Goal: Information Seeking & Learning: Understand process/instructions

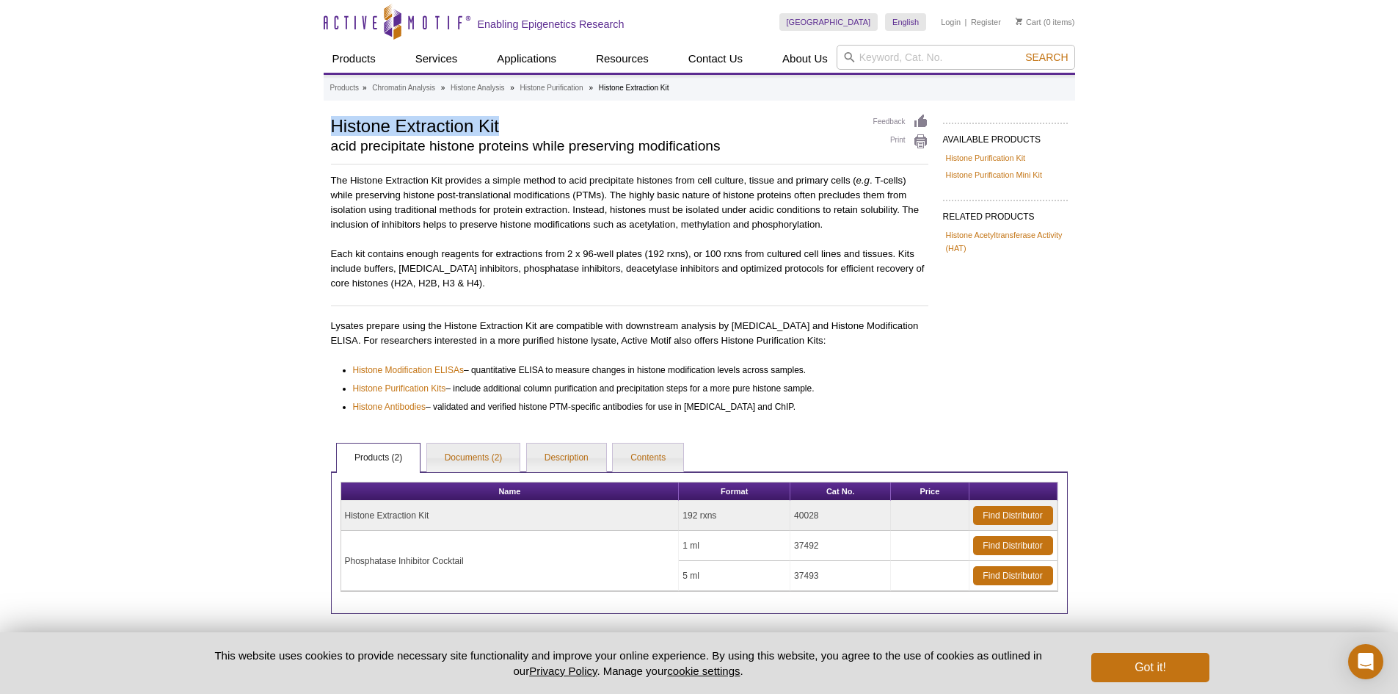
drag, startPoint x: 518, startPoint y: 128, endPoint x: 305, endPoint y: 129, distance: 212.9
click at [305, 129] on div "Active Motif Logo Enabling Epigenetics Research 0 Search Skip to content Active…" at bounding box center [699, 387] width 1398 height 775
copy h1 "Histone Extraction Kit"
drag, startPoint x: 850, startPoint y: 509, endPoint x: 779, endPoint y: 514, distance: 71.4
click at [779, 514] on tr "Histone Extraction Kit 192 rxns 40028 Find Distributor" at bounding box center [699, 516] width 716 height 30
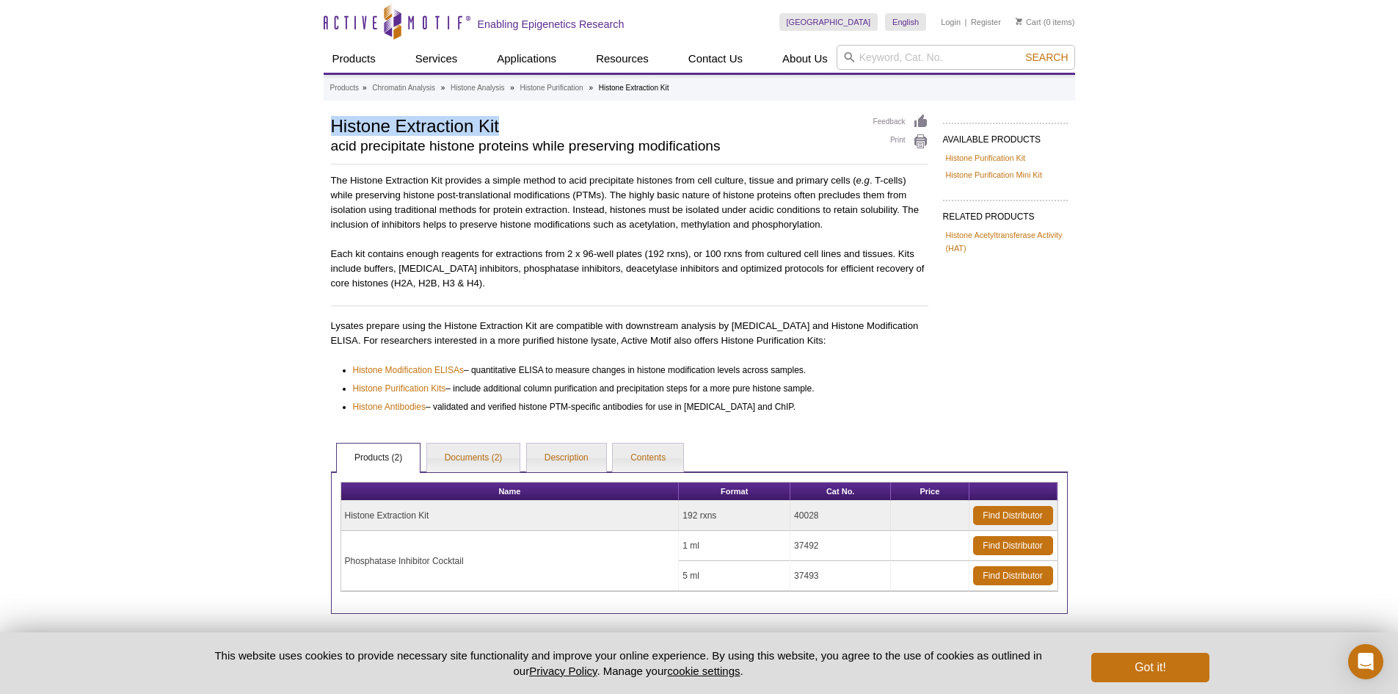
copy tr "40028"
click at [984, 161] on link "Histone Purification Kit" at bounding box center [986, 157] width 80 height 13
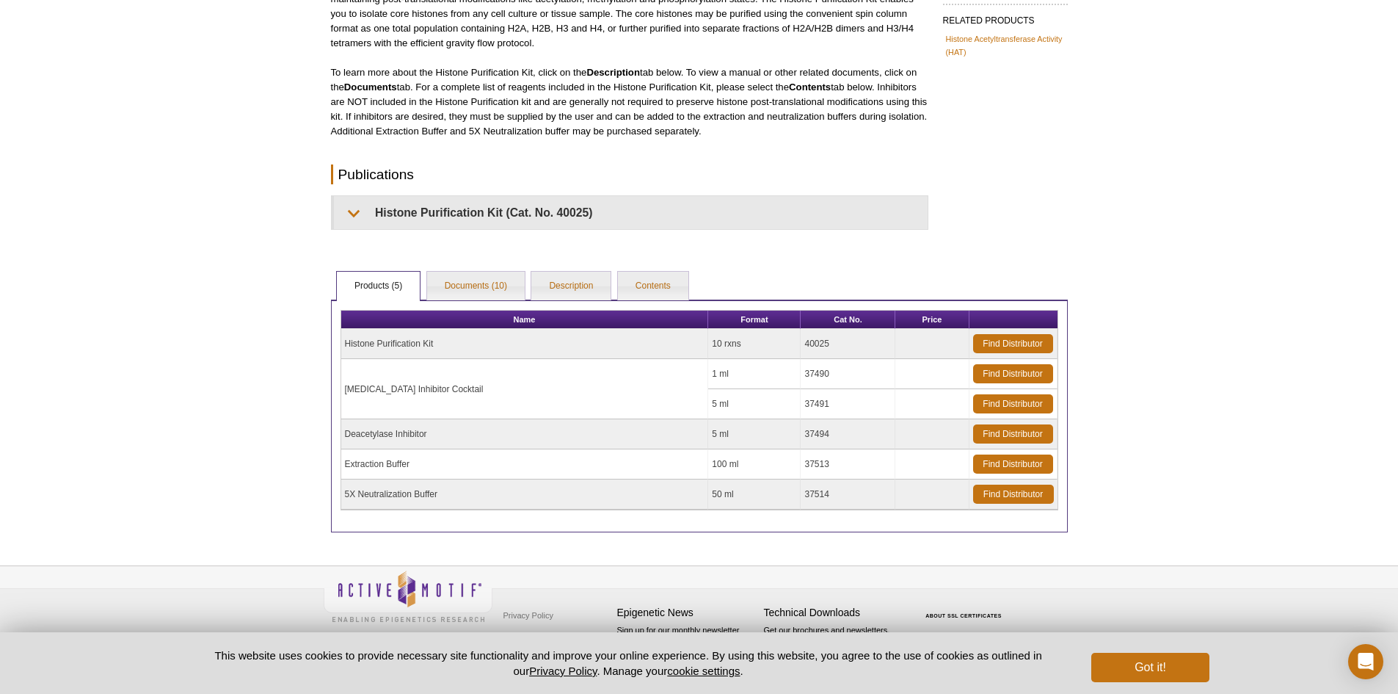
scroll to position [123, 0]
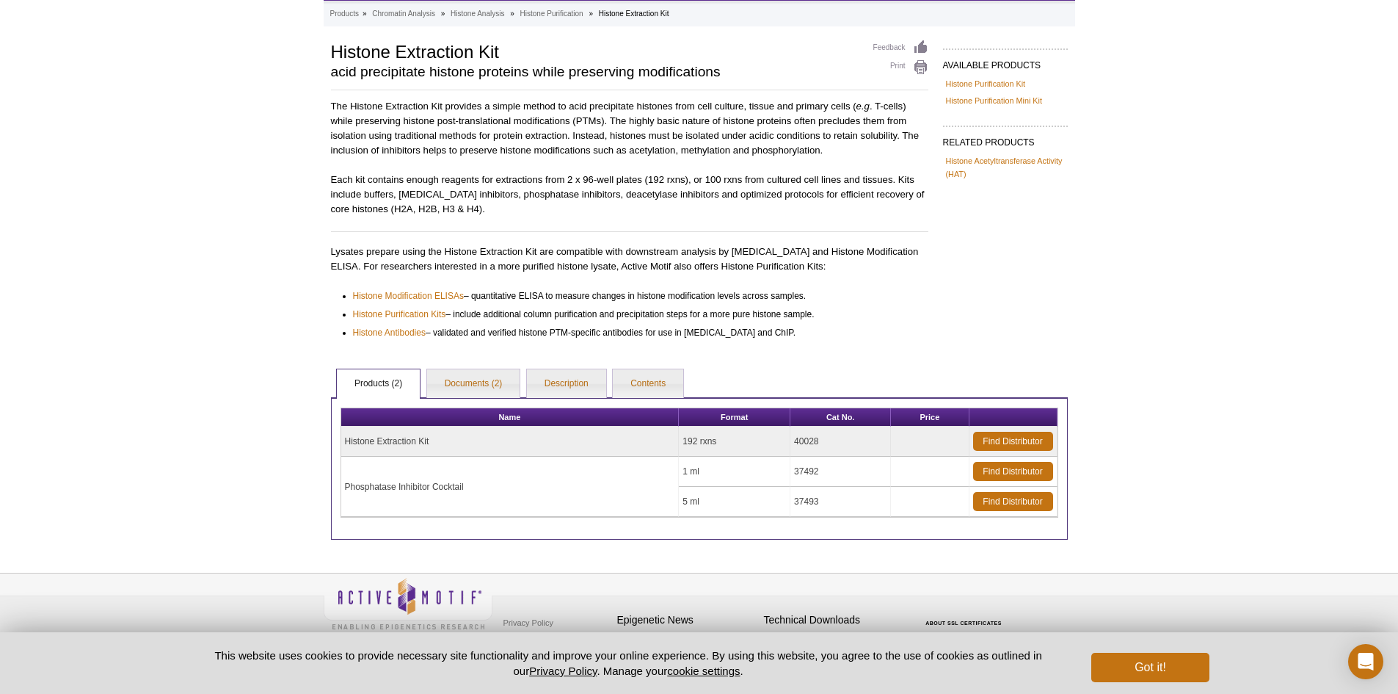
scroll to position [104, 0]
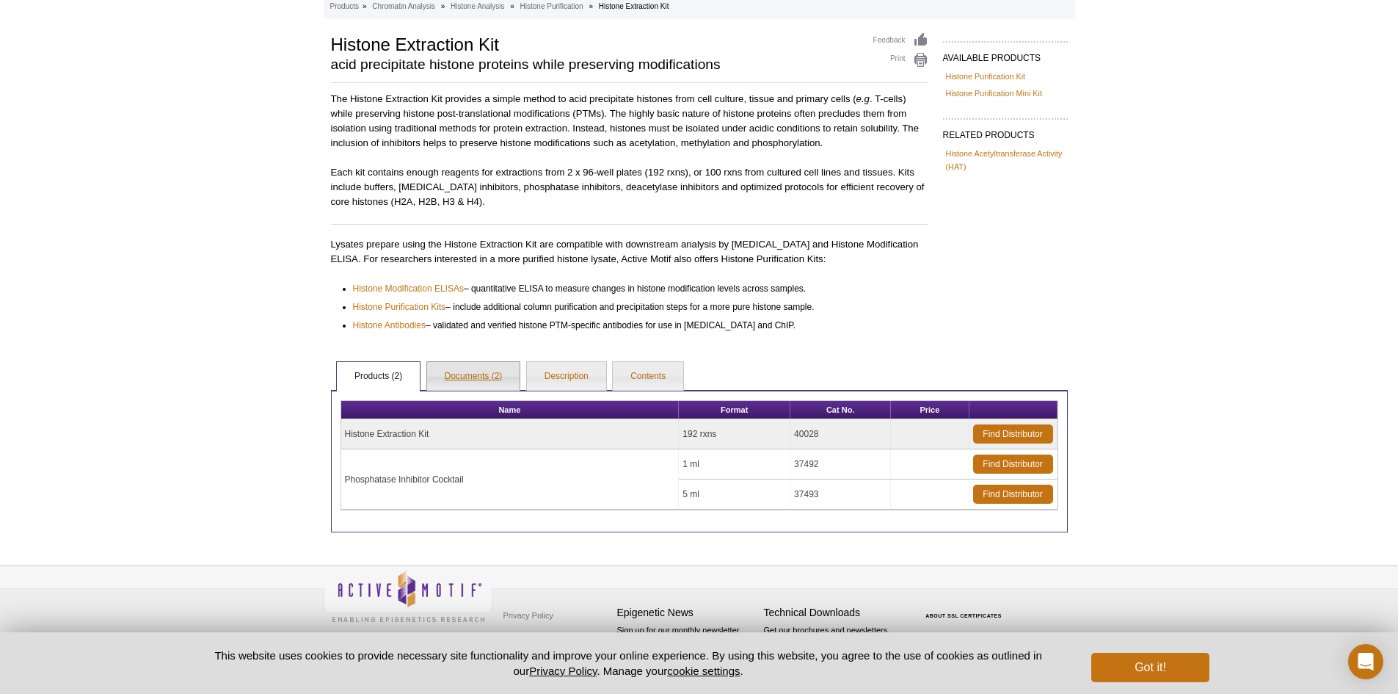
click at [476, 371] on link "Documents (2)" at bounding box center [473, 376] width 93 height 29
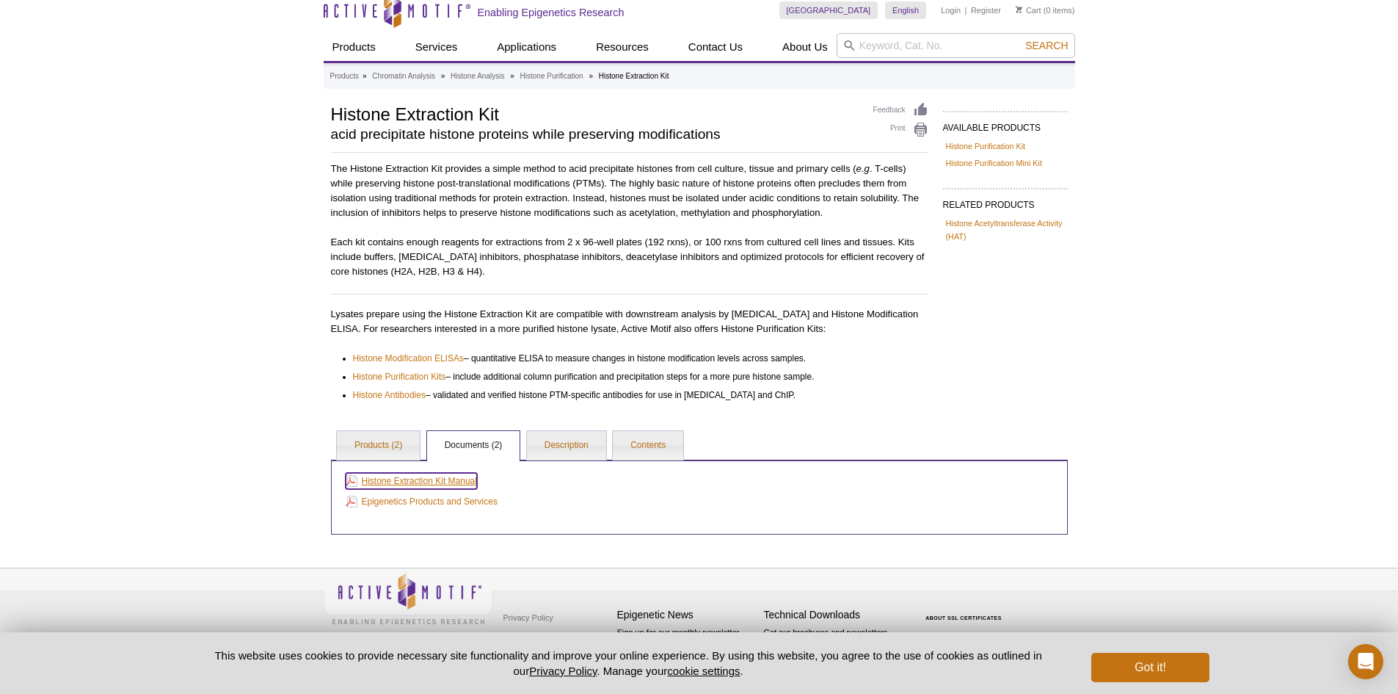
scroll to position [24, 0]
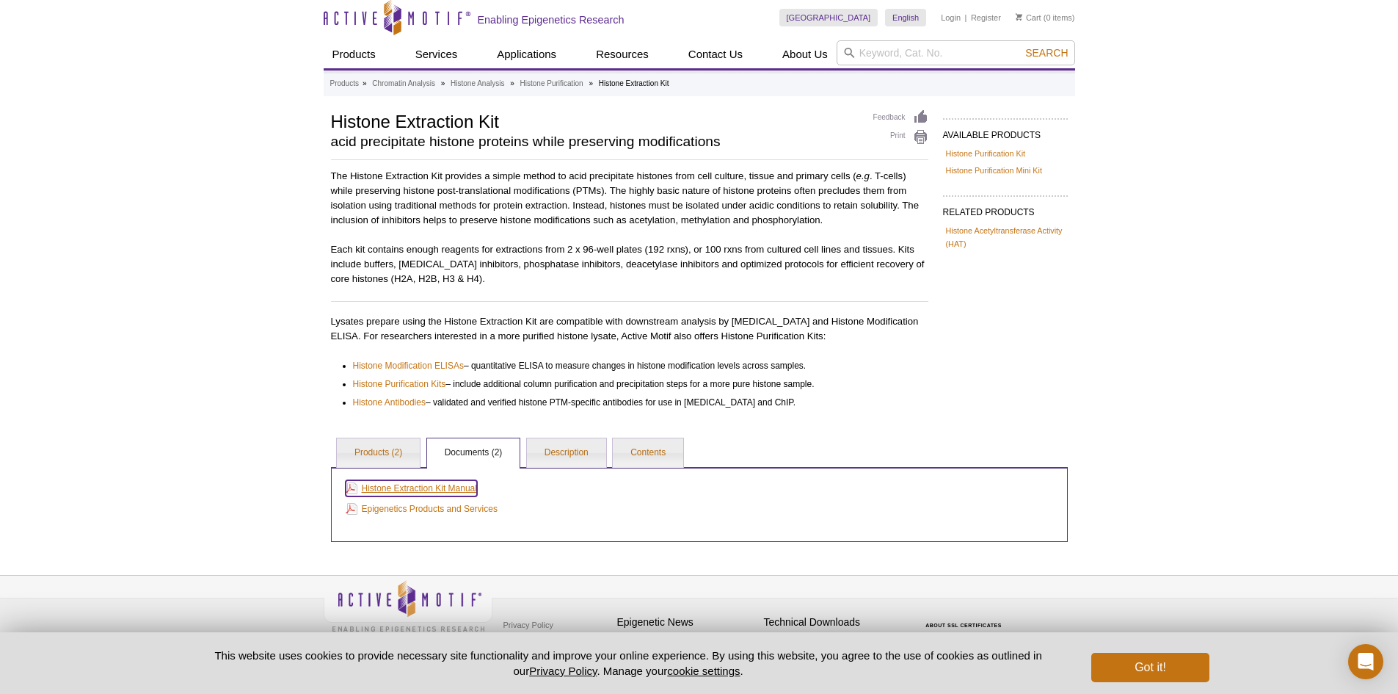
click at [441, 480] on link "Histone Extraction Kit Manual" at bounding box center [411, 488] width 131 height 16
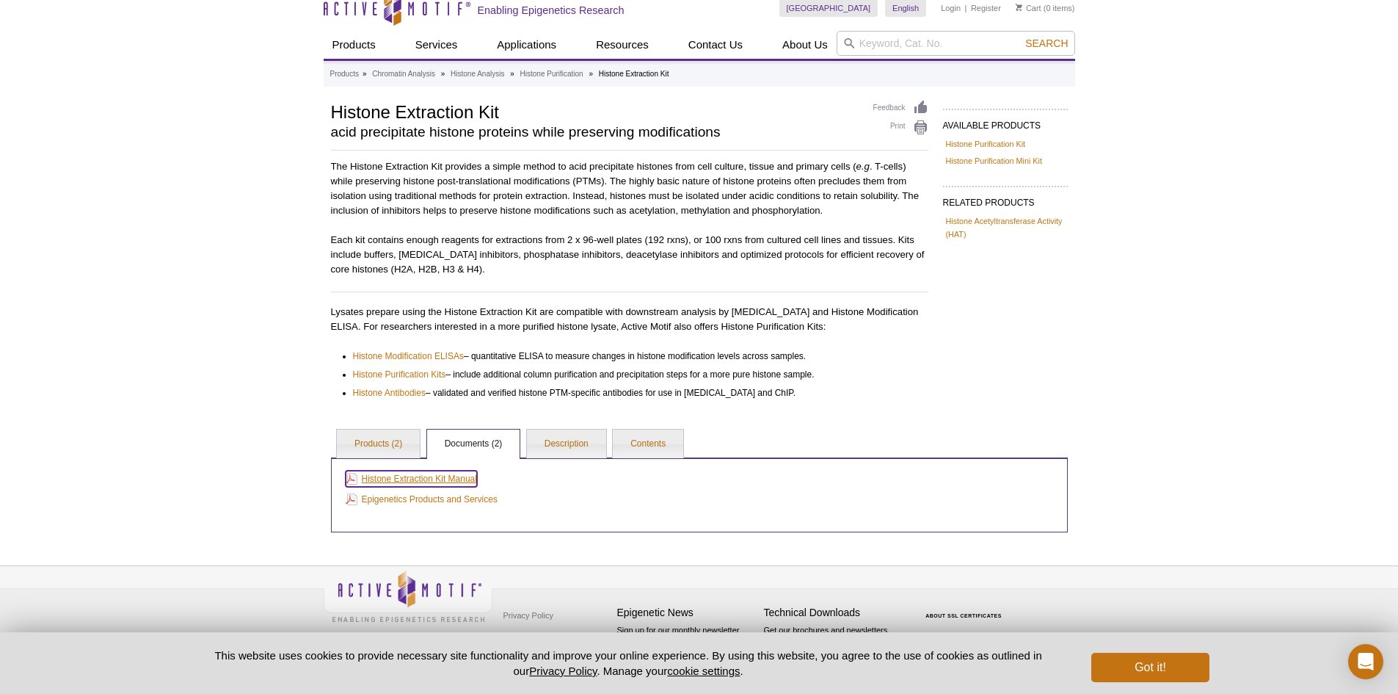
scroll to position [13, 0]
click at [994, 161] on link "Histone Purification Mini Kit" at bounding box center [994, 161] width 96 height 13
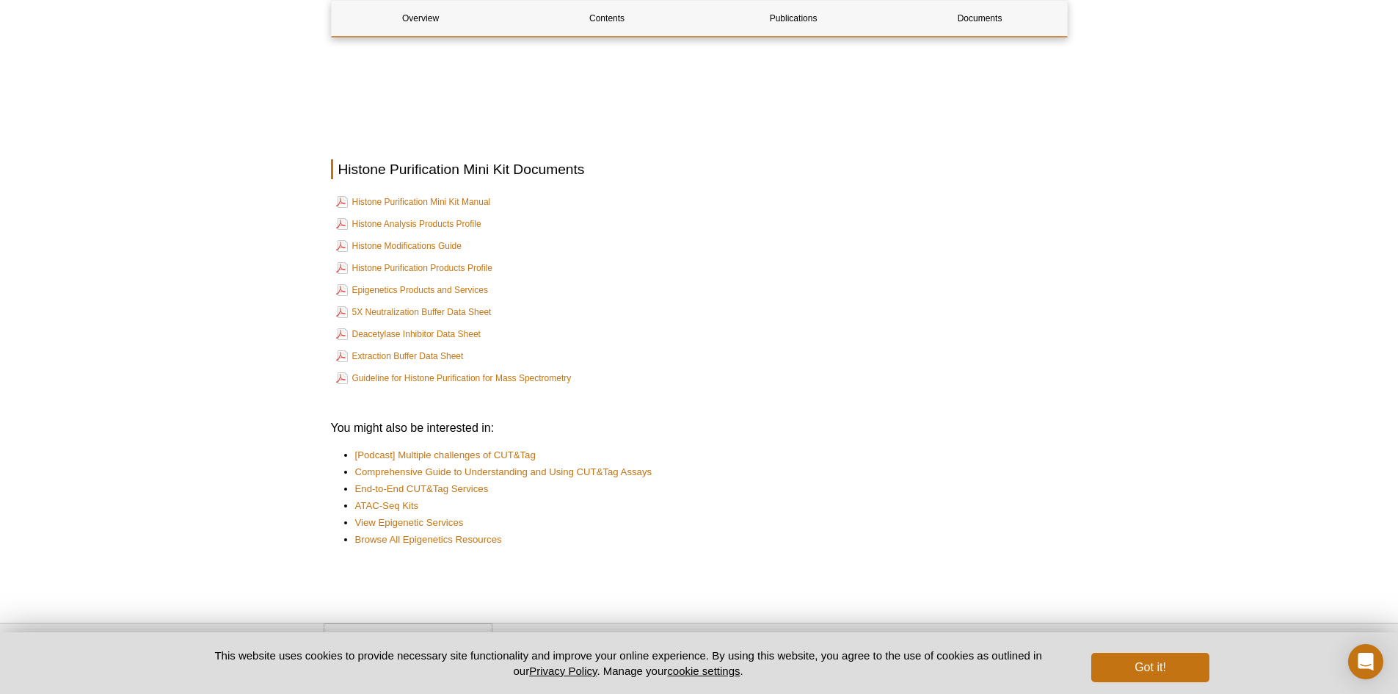
scroll to position [2646, 0]
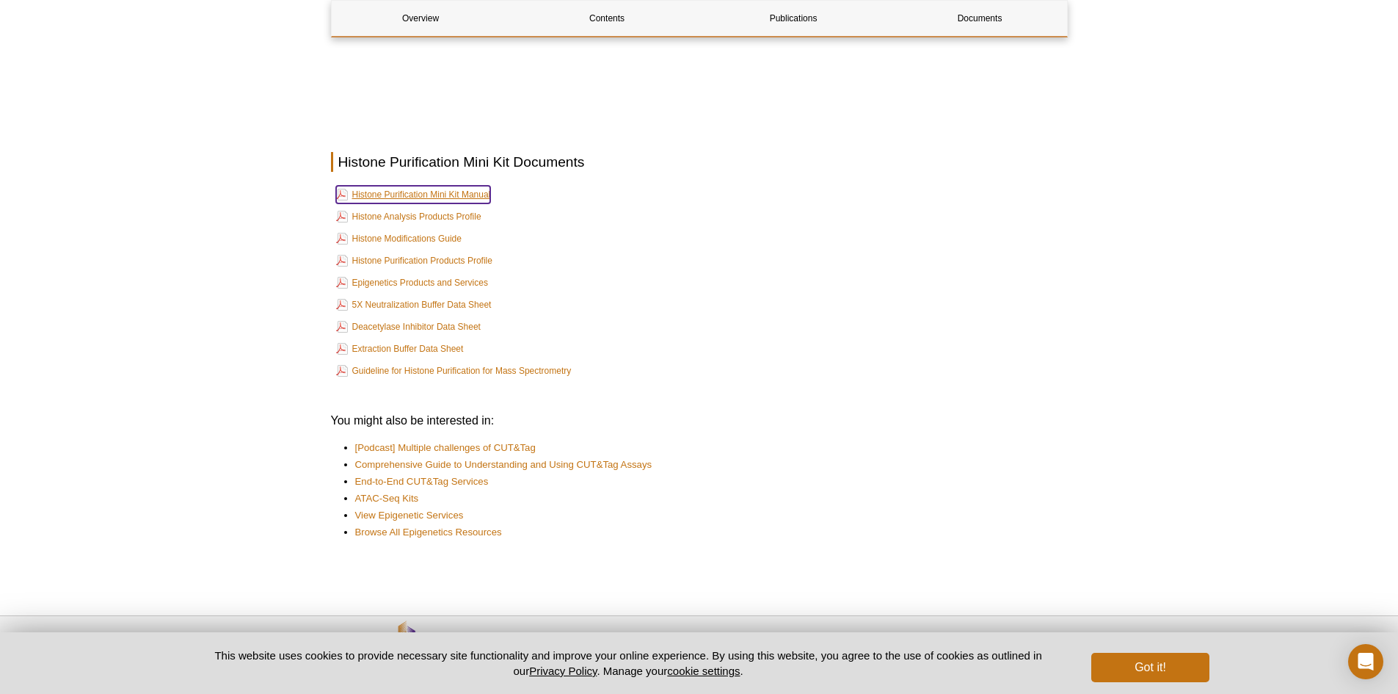
click at [484, 195] on link "Histone Purification Mini Kit Manual" at bounding box center [413, 195] width 155 height 18
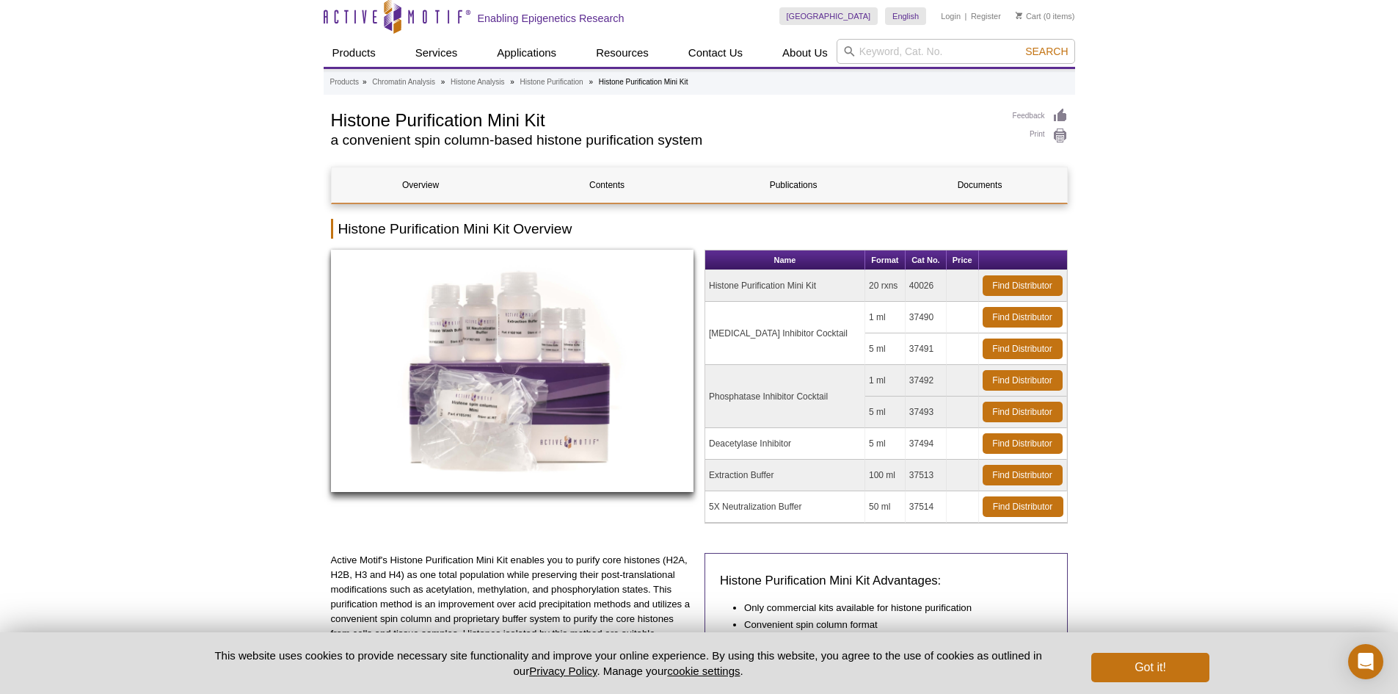
scroll to position [0, 0]
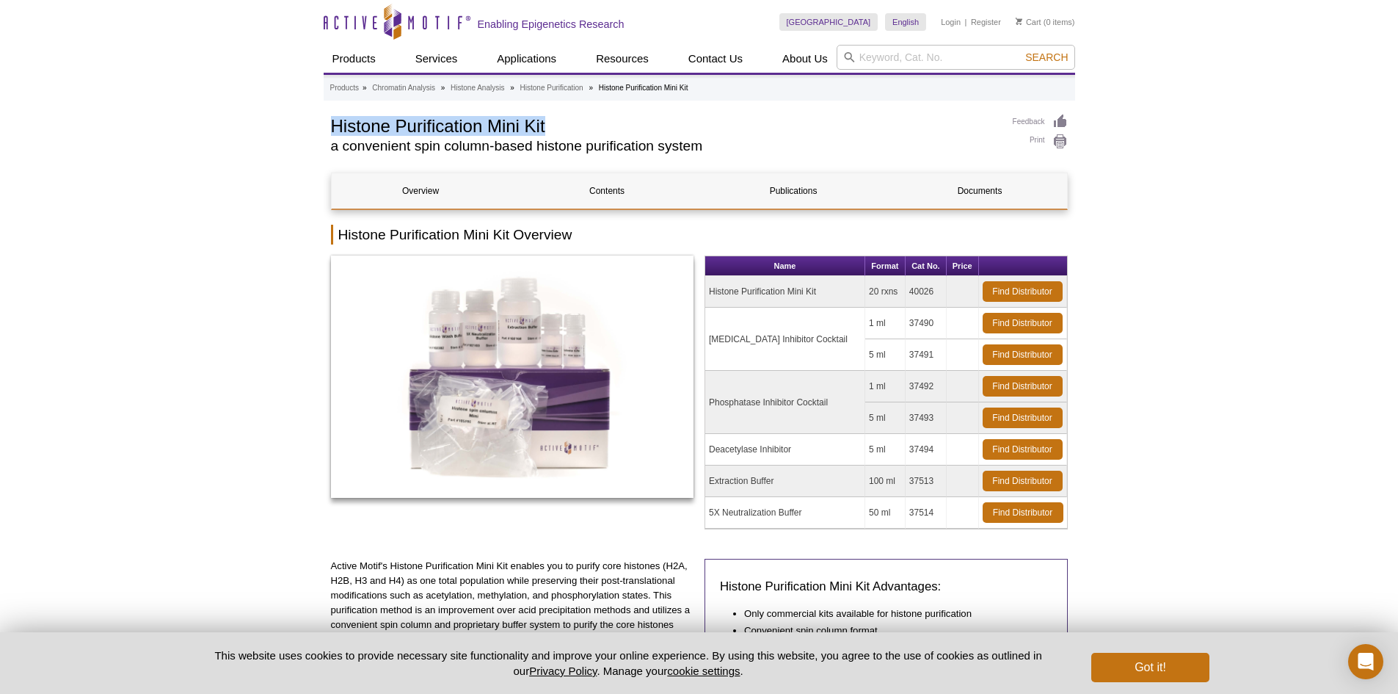
drag, startPoint x: 562, startPoint y: 118, endPoint x: 327, endPoint y: 128, distance: 235.1
copy h1 "Histone Purification Mini Kit"
click at [594, 129] on h1 "Histone Purification Mini Kit" at bounding box center [664, 125] width 667 height 22
drag, startPoint x: 931, startPoint y: 293, endPoint x: 893, endPoint y: 286, distance: 38.7
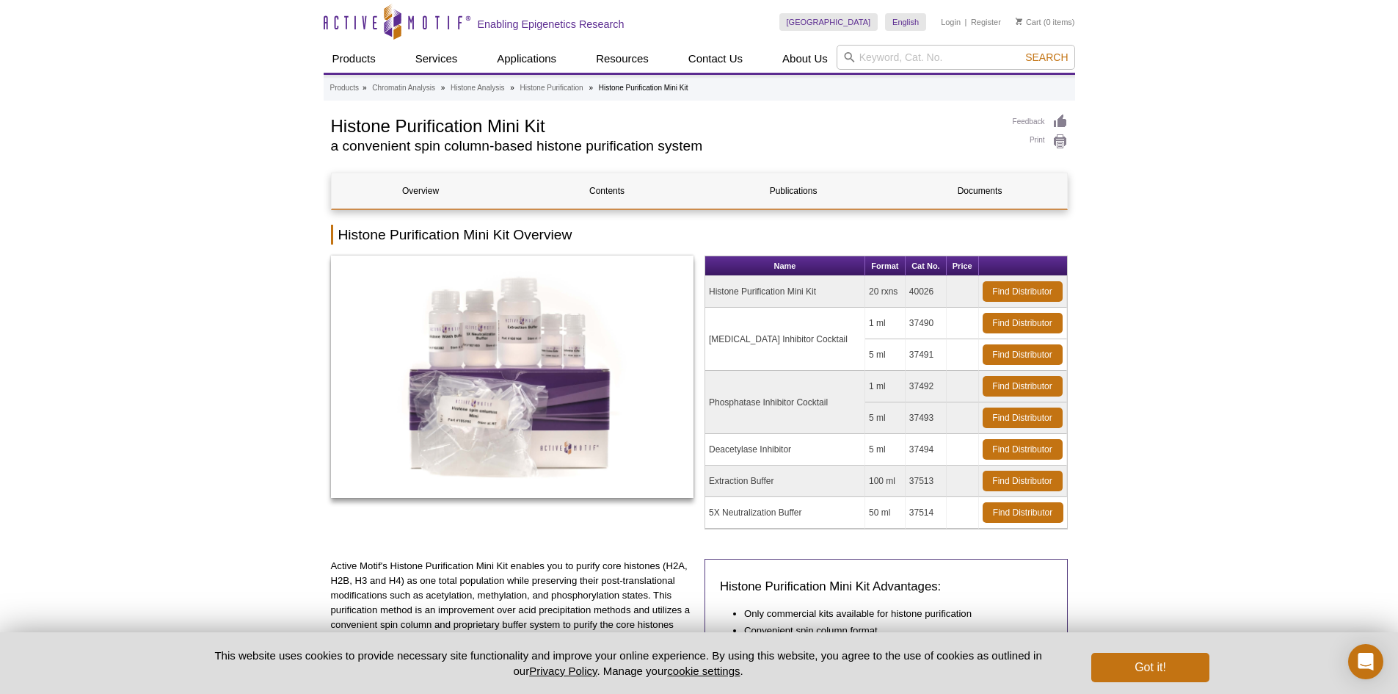
click at [893, 286] on tr "Histone Purification Mini Kit 20 rxns 40026 Find Distributor" at bounding box center [886, 292] width 362 height 32
copy tr "40026"
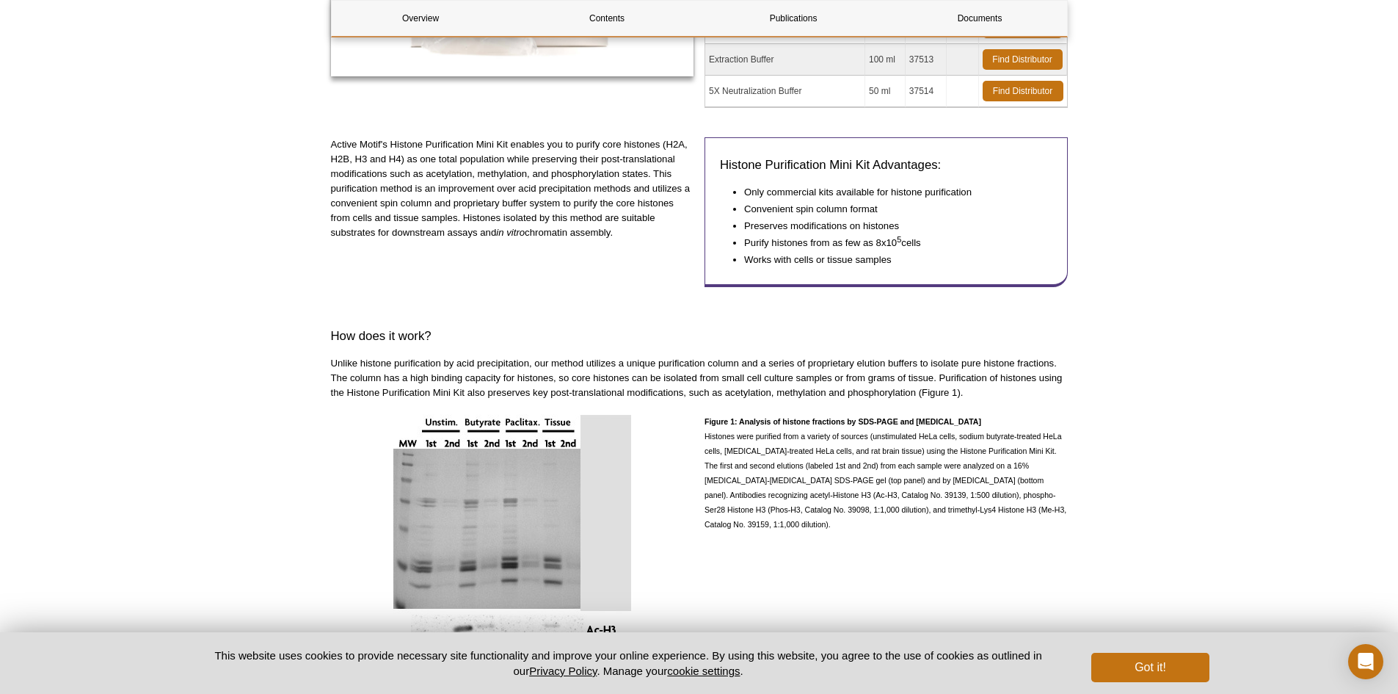
scroll to position [514, 0]
